Goal: Navigation & Orientation: Find specific page/section

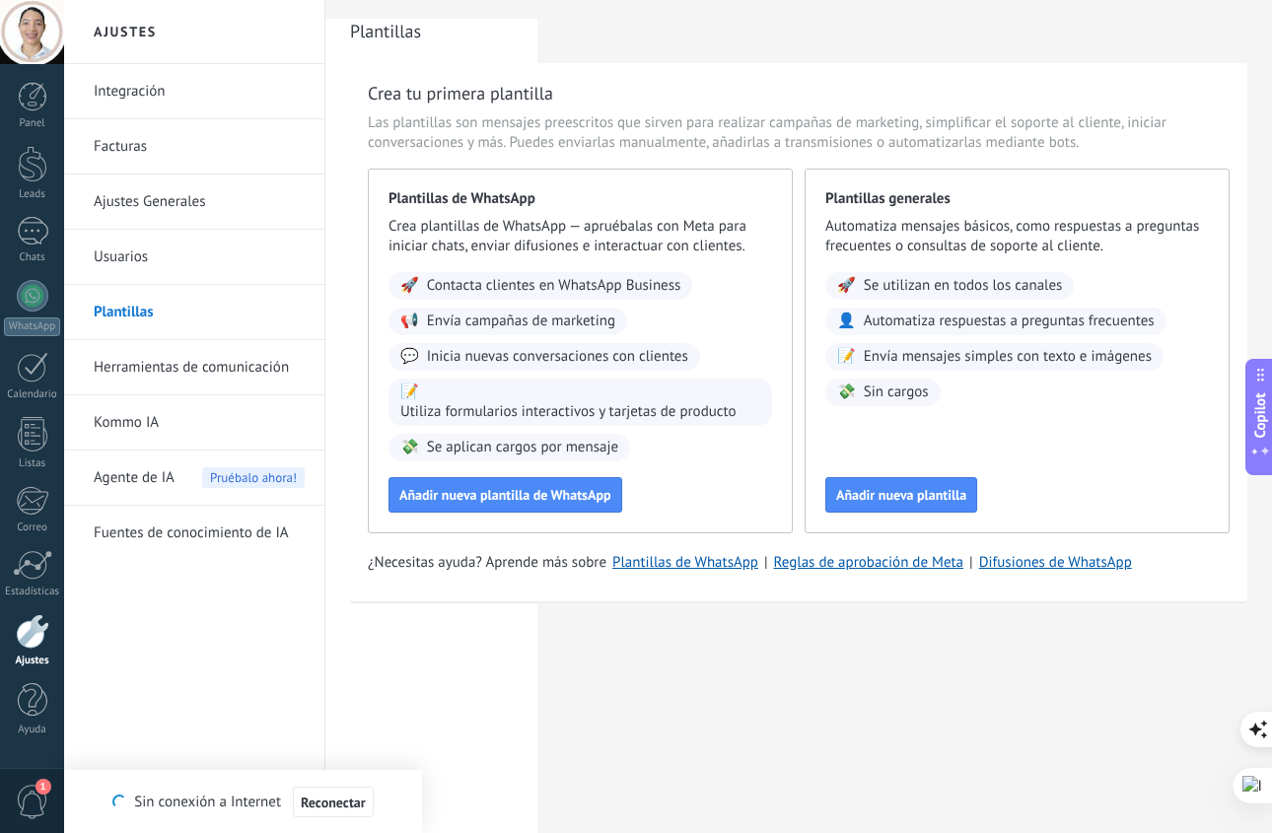
click at [672, 12] on h2 "Plantillas" at bounding box center [798, 31] width 897 height 39
click at [21, 244] on div at bounding box center [33, 231] width 32 height 29
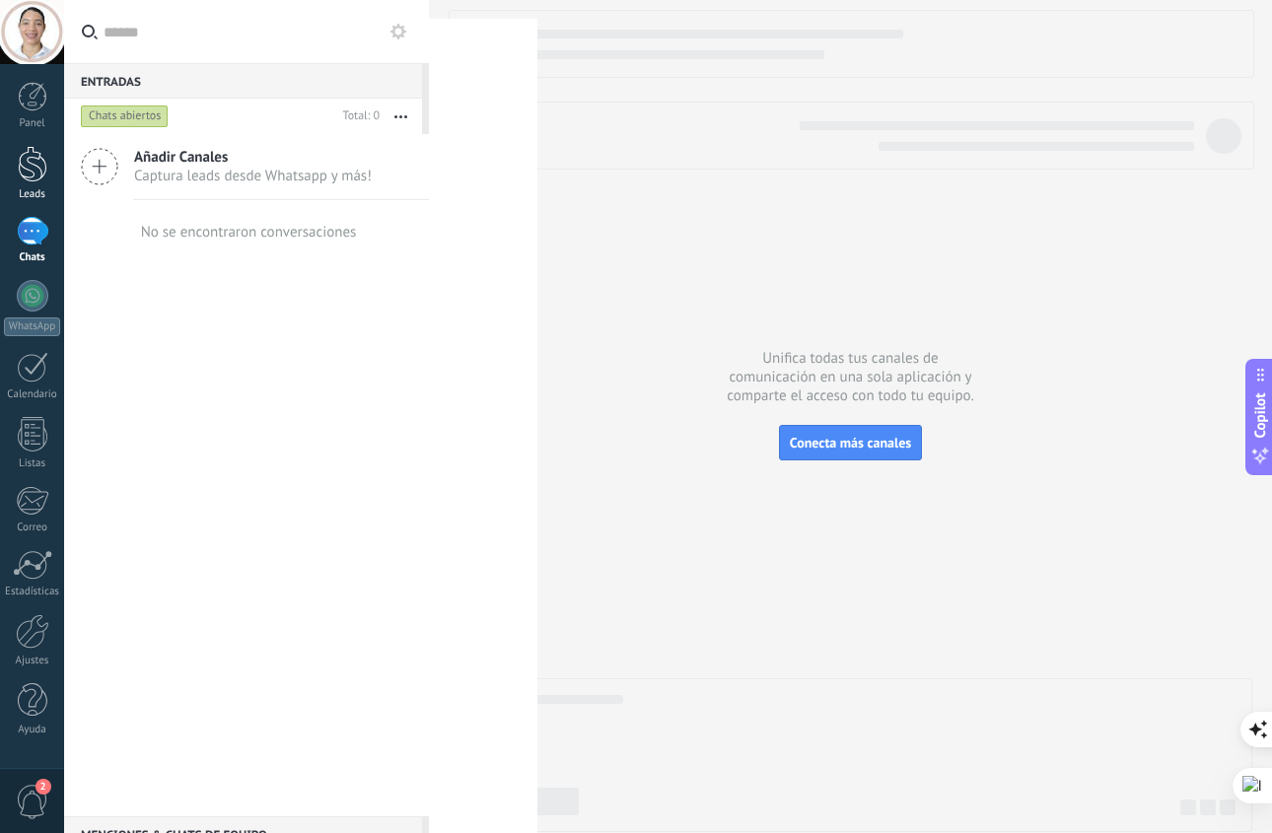
click at [30, 161] on div at bounding box center [33, 164] width 30 height 36
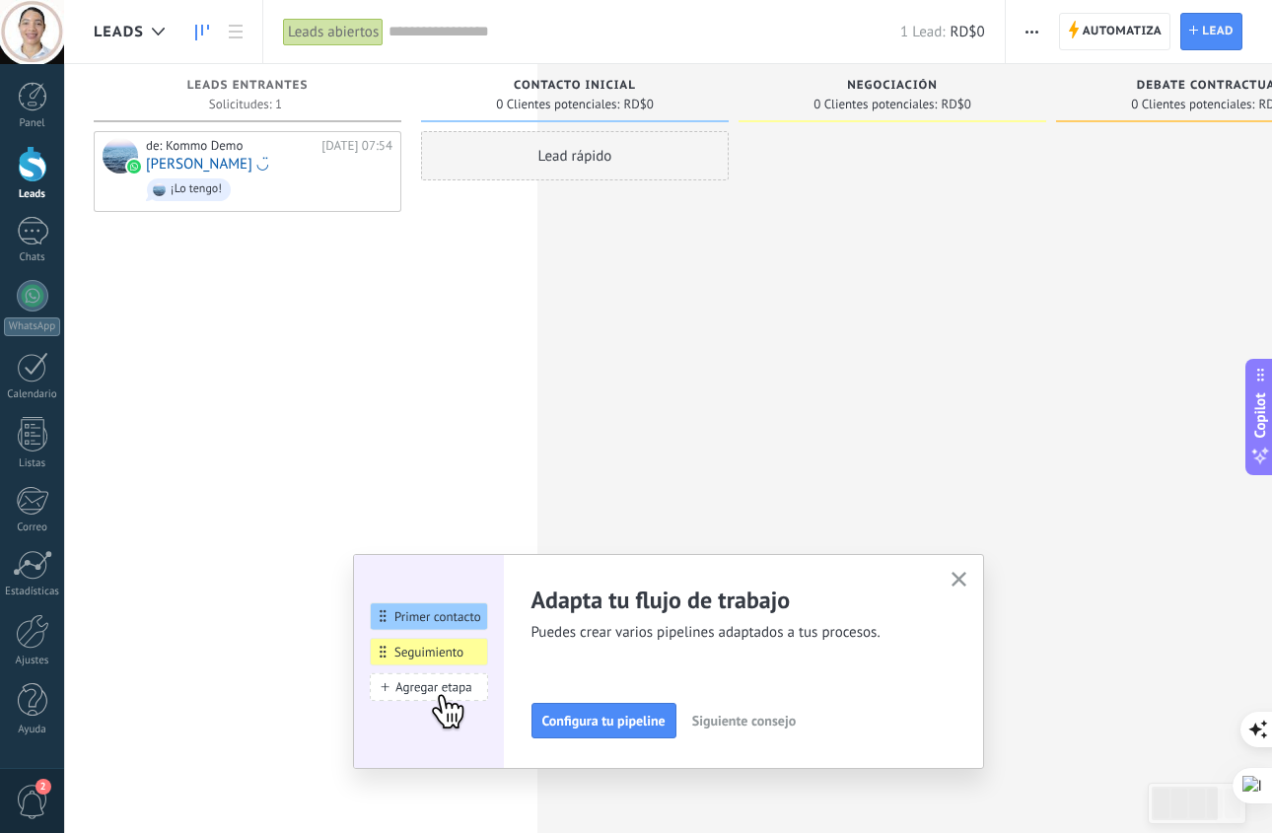
click at [952, 577] on icon "button" at bounding box center [959, 579] width 15 height 15
